Goal: Find specific page/section: Find specific page/section

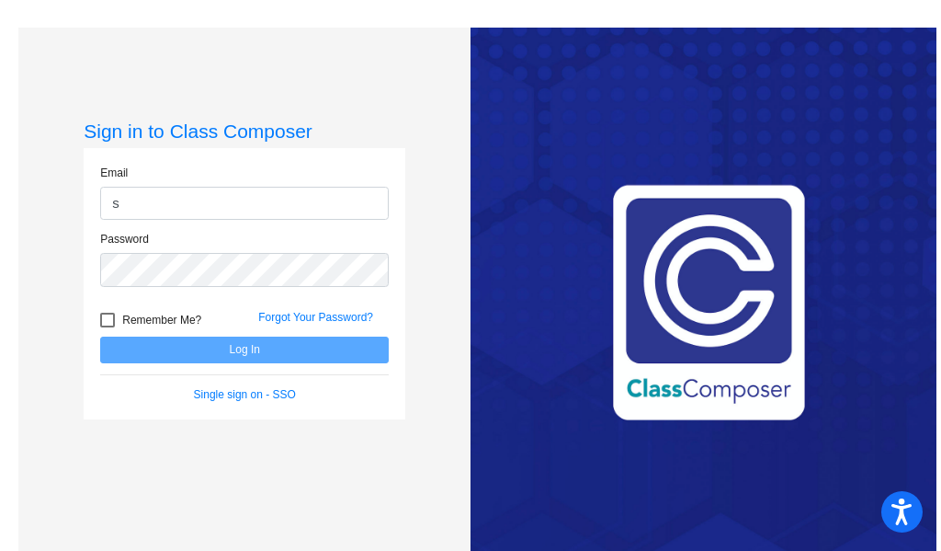
type input "stacyg@montevideoschools.org"
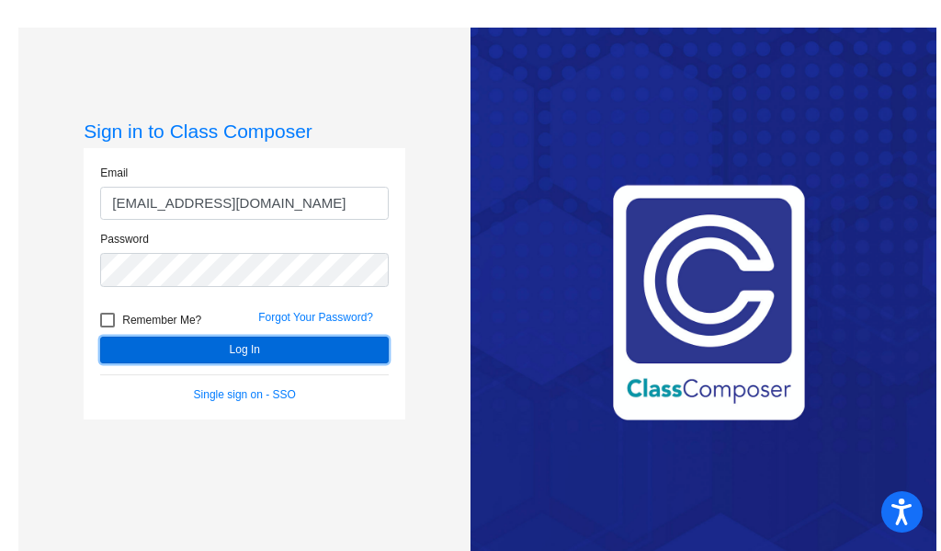
click at [284, 350] on button "Log In" at bounding box center [244, 349] width 289 height 27
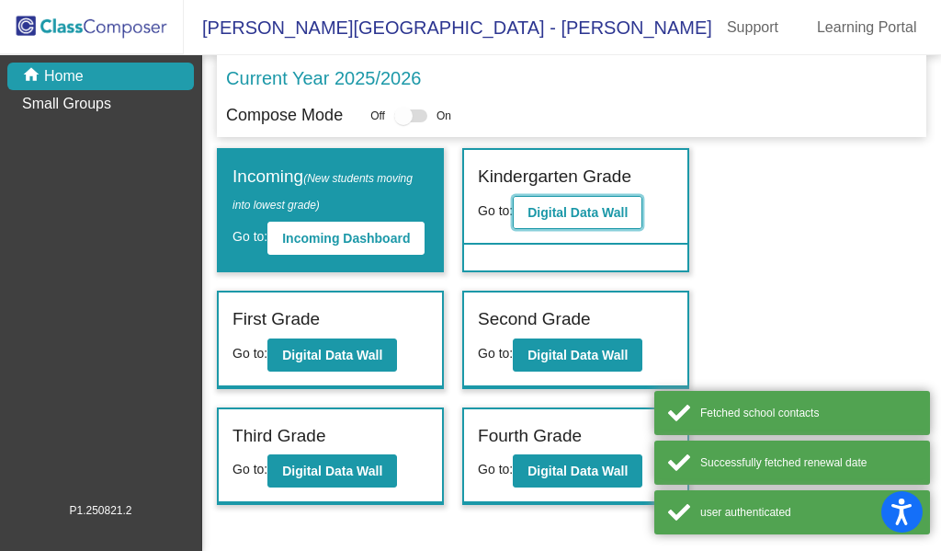
click at [574, 208] on b "Digital Data Wall" at bounding box center [578, 212] width 100 height 15
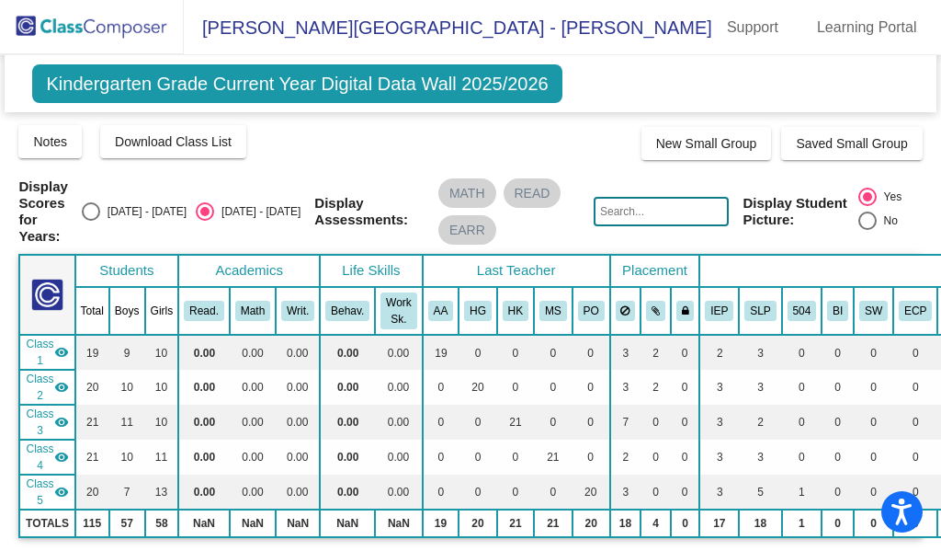
click at [646, 215] on input "text" at bounding box center [661, 211] width 135 height 29
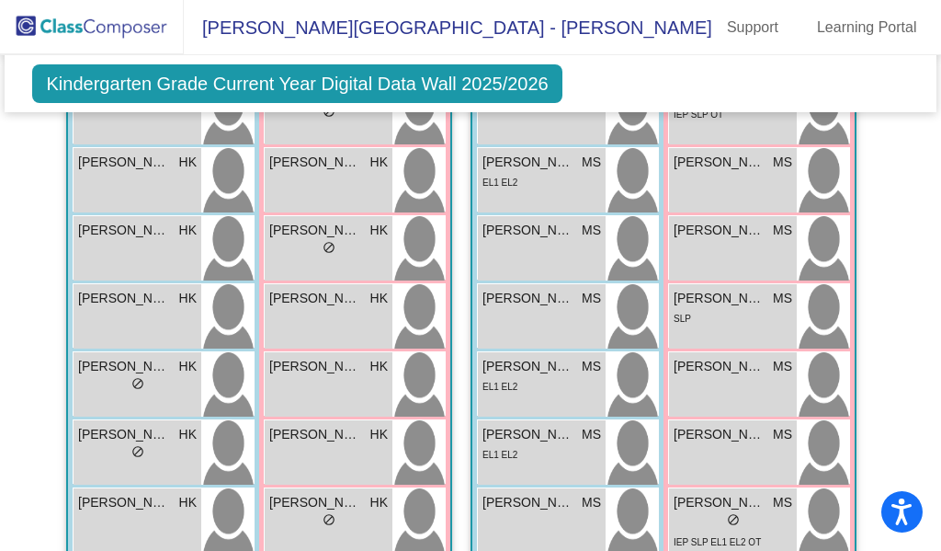
click at [846, 79] on div "Kindergarten Grade Current Year Digital Data Wall 2025/2026 Add, Move, or Retai…" at bounding box center [470, 83] width 931 height 57
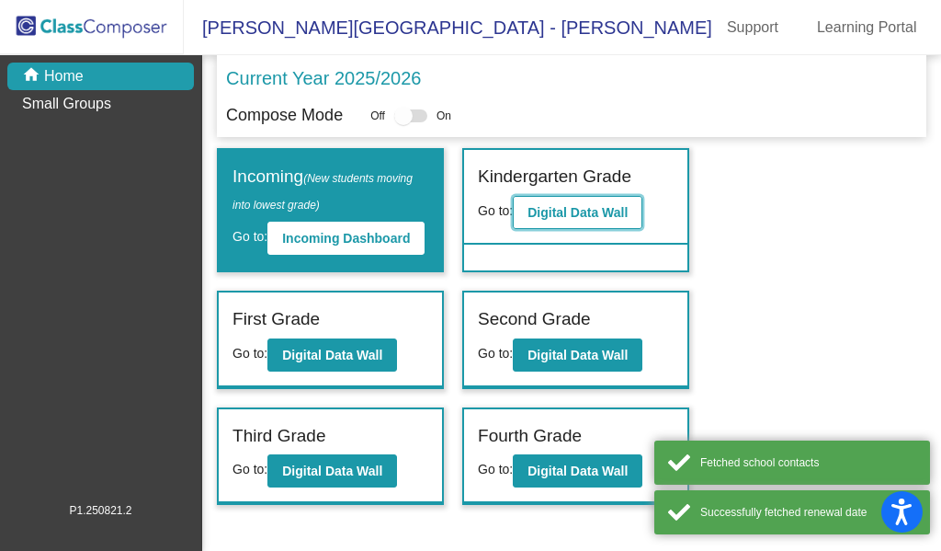
click at [561, 216] on b "Digital Data Wall" at bounding box center [578, 212] width 100 height 15
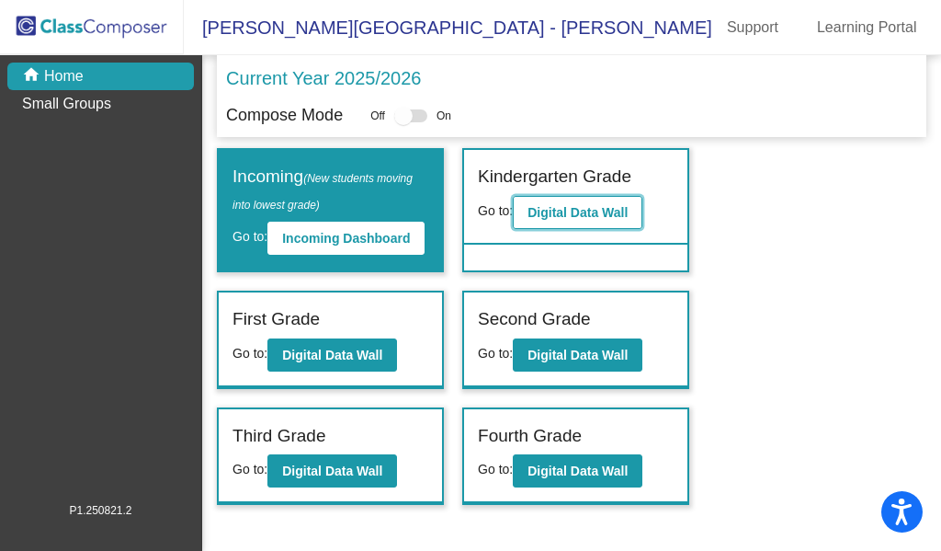
click at [587, 222] on button "Digital Data Wall" at bounding box center [578, 212] width 130 height 33
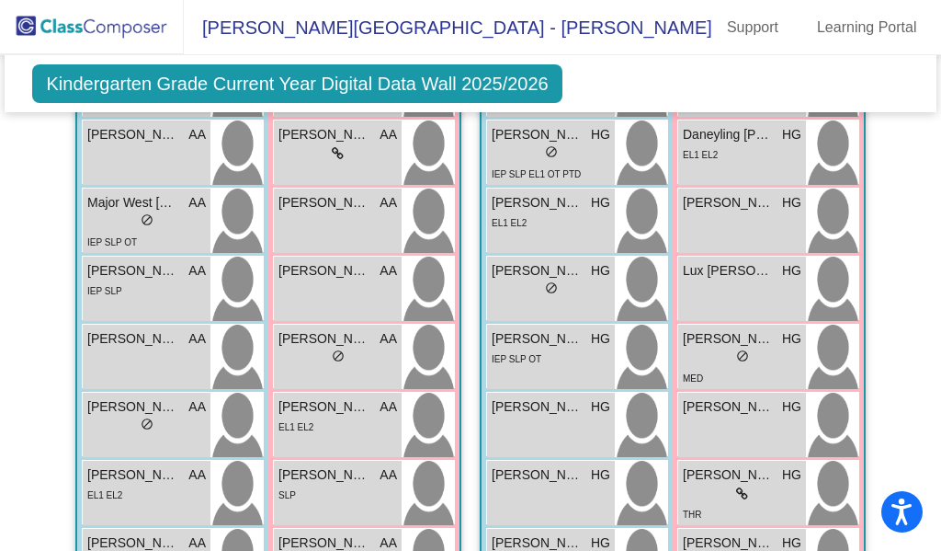
scroll to position [675, 0]
